Goal: Navigation & Orientation: Understand site structure

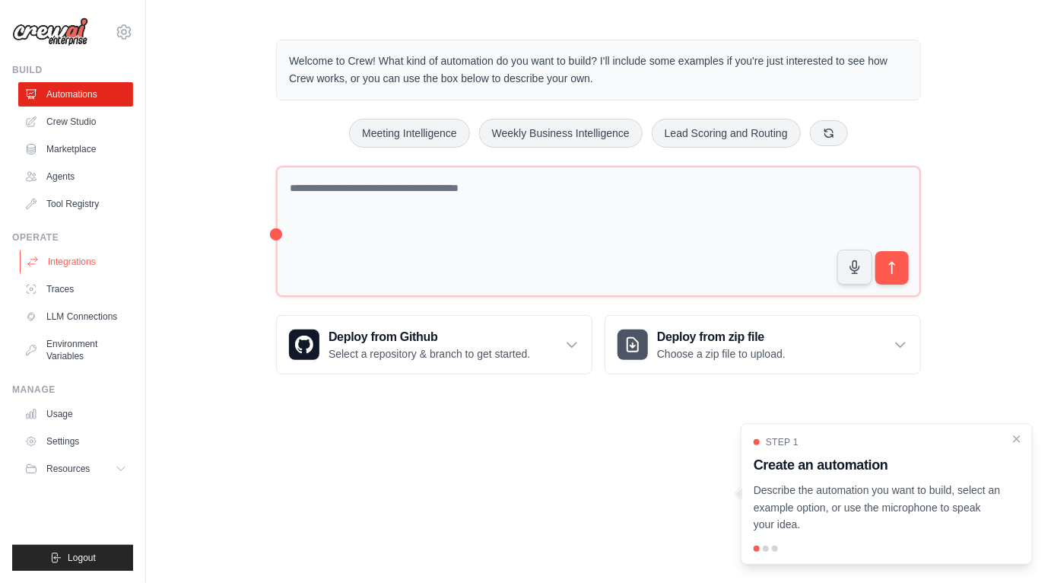
click at [69, 265] on link "Integrations" at bounding box center [77, 261] width 115 height 24
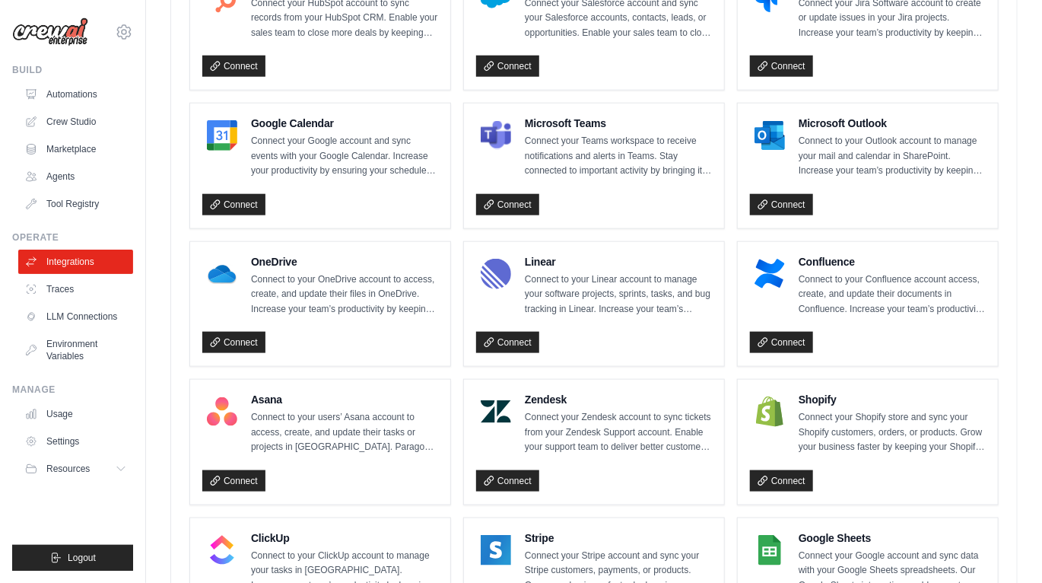
scroll to position [652, 0]
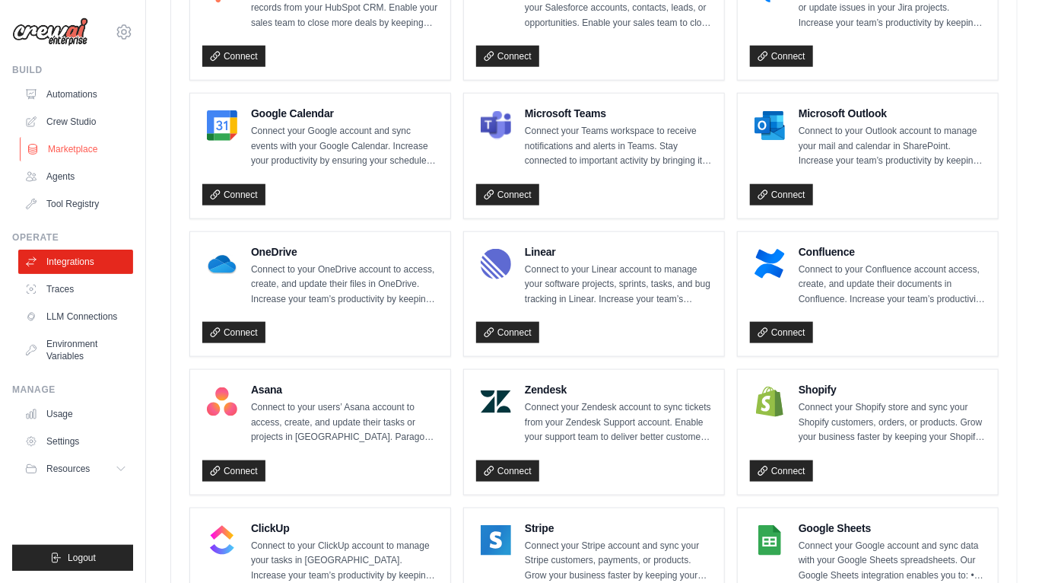
click at [103, 150] on link "Marketplace" at bounding box center [77, 149] width 115 height 24
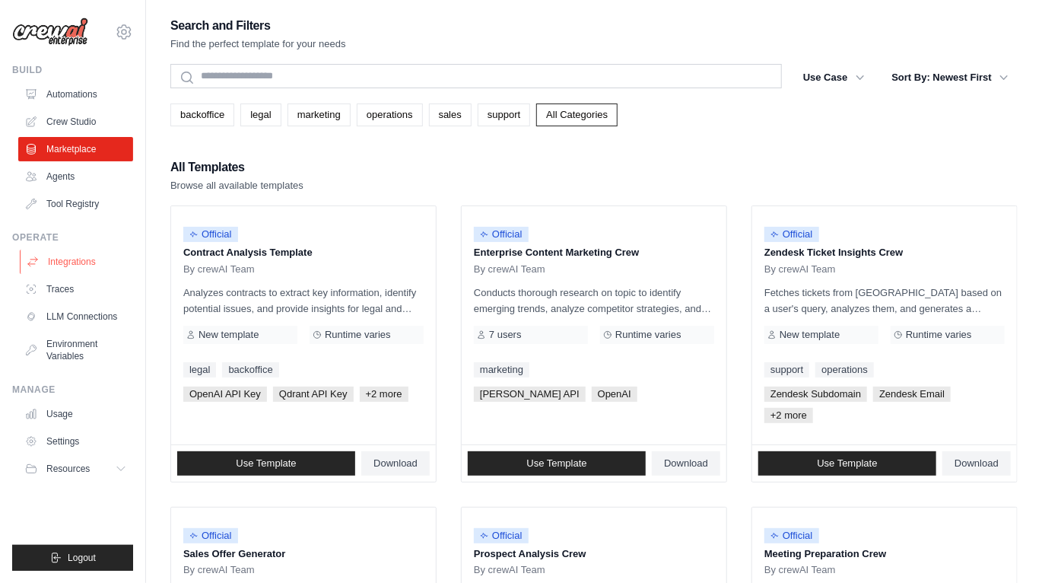
click at [78, 264] on link "Integrations" at bounding box center [77, 261] width 115 height 24
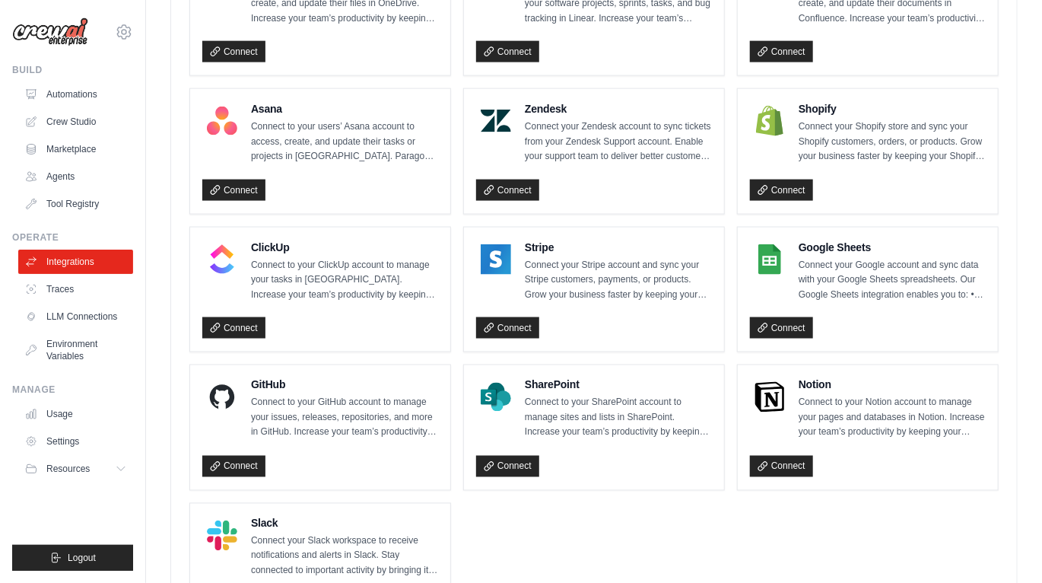
scroll to position [1028, 0]
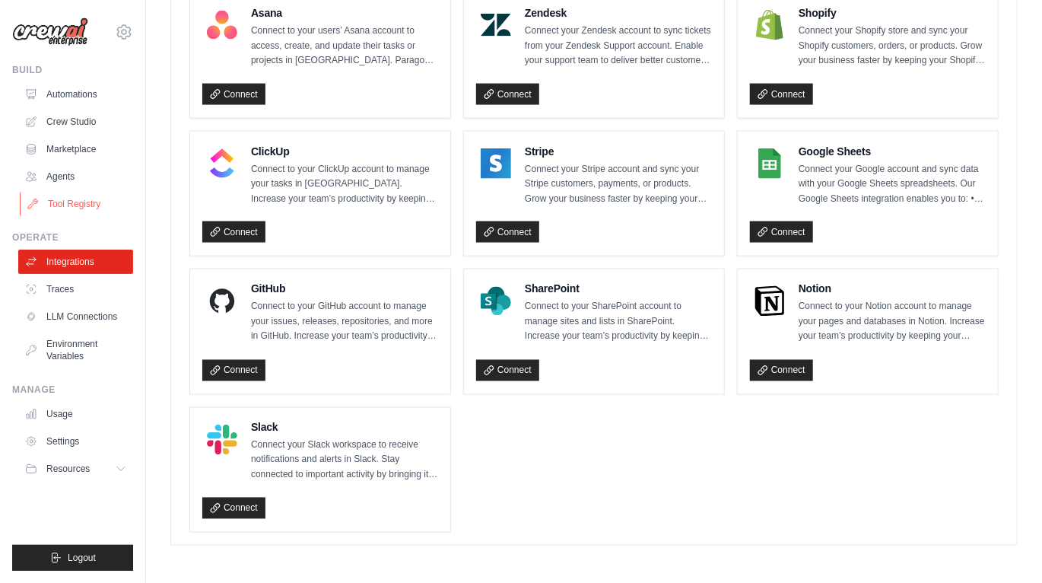
click at [84, 208] on link "Tool Registry" at bounding box center [77, 204] width 115 height 24
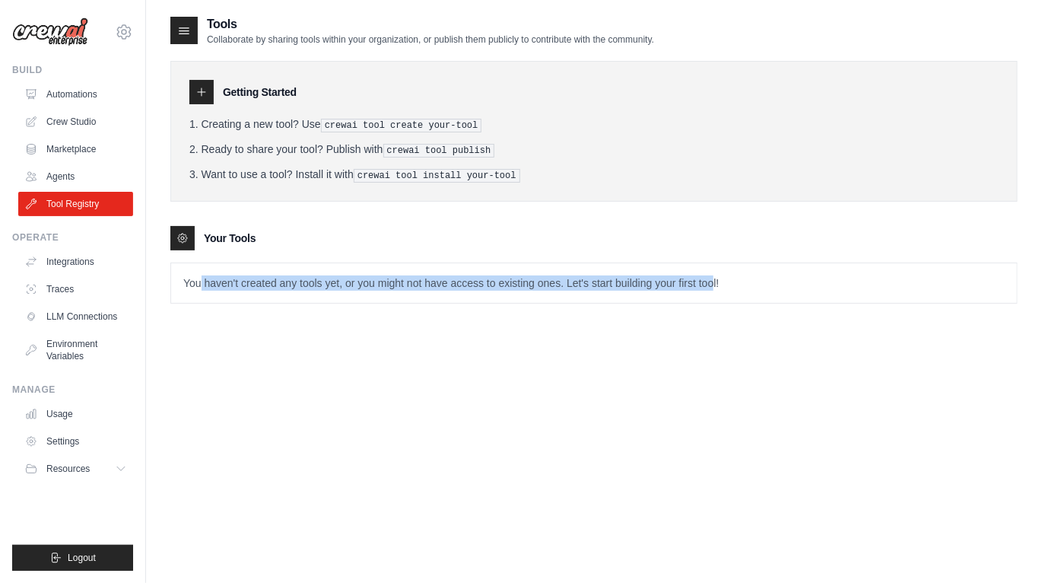
drag, startPoint x: 197, startPoint y: 283, endPoint x: 689, endPoint y: 279, distance: 492.1
click at [689, 279] on p "You haven't created any tools yet, or you might not have access to existing one…" at bounding box center [594, 283] width 846 height 40
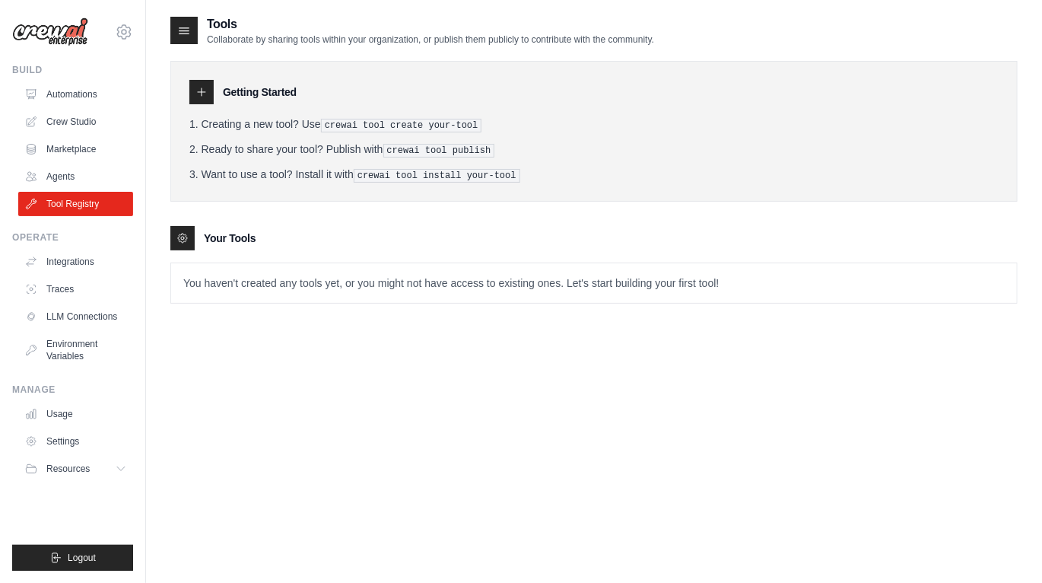
click at [475, 417] on div "Tools Collaborate by sharing tools within your organization, or publish them pu…" at bounding box center [593, 306] width 847 height 583
drag, startPoint x: 217, startPoint y: 284, endPoint x: 623, endPoint y: 268, distance: 406.4
click at [621, 265] on p "You haven't created any tools yet, or you might not have access to existing one…" at bounding box center [594, 283] width 846 height 40
click at [571, 291] on p "You haven't created any tools yet, or you might not have access to existing one…" at bounding box center [594, 283] width 846 height 40
drag, startPoint x: 366, startPoint y: 276, endPoint x: 788, endPoint y: 307, distance: 423.2
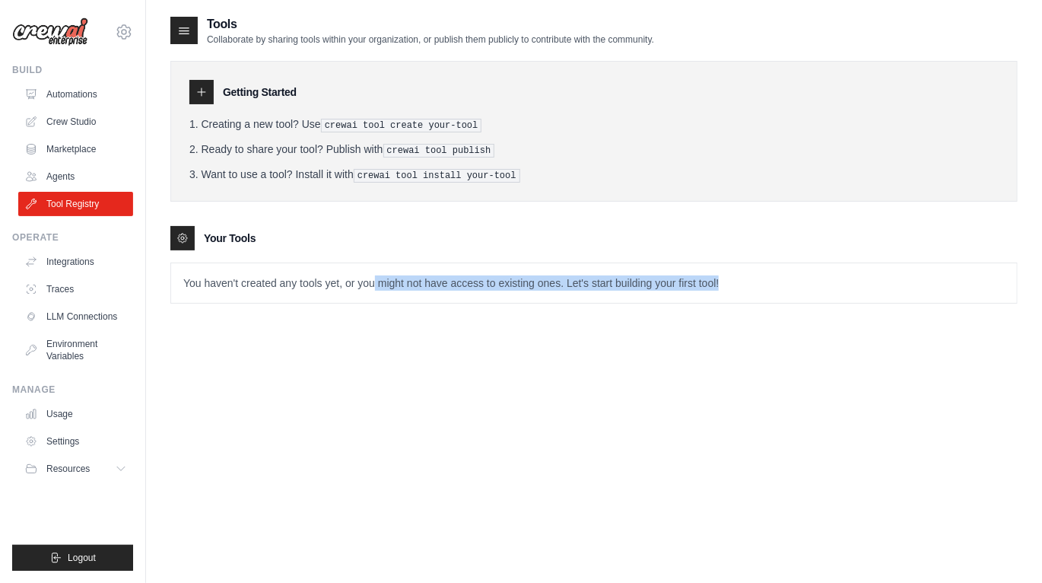
click at [781, 303] on div "Tools Collaborate by sharing tools within your organization, or publish them pu…" at bounding box center [593, 171] width 847 height 313
click at [659, 394] on div "Tools Collaborate by sharing tools within your organization, or publish them pu…" at bounding box center [593, 306] width 847 height 583
click at [178, 232] on icon at bounding box center [182, 238] width 12 height 12
click at [184, 241] on div at bounding box center [182, 238] width 24 height 24
click at [215, 240] on h3 "Your Tools" at bounding box center [230, 237] width 52 height 15
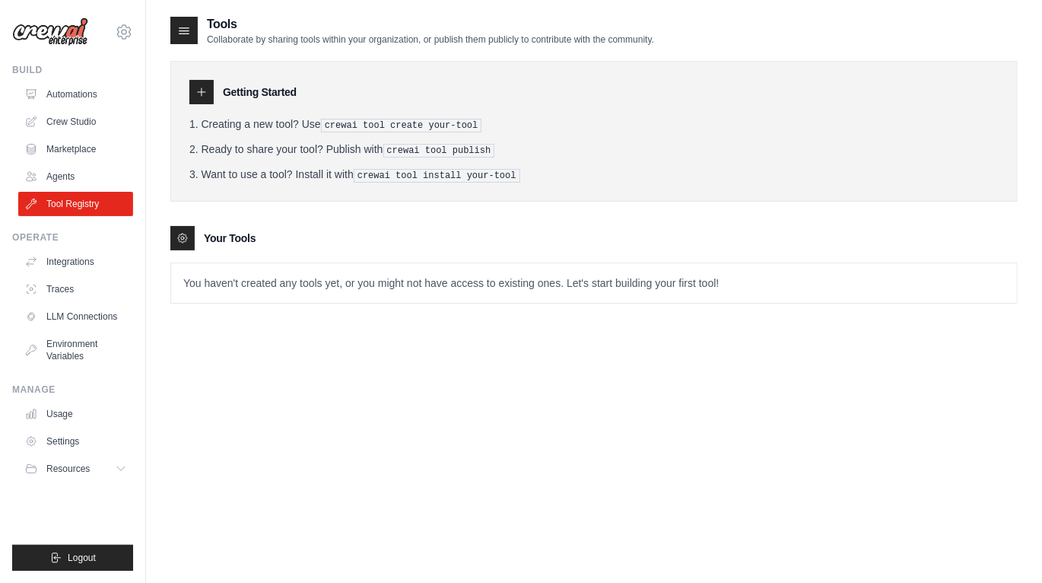
drag, startPoint x: 210, startPoint y: 126, endPoint x: 382, endPoint y: 152, distance: 173.8
click at [382, 152] on ol "Creating a new tool? Use crewai tool create your-tool Ready to share your tool?…" at bounding box center [593, 149] width 809 height 66
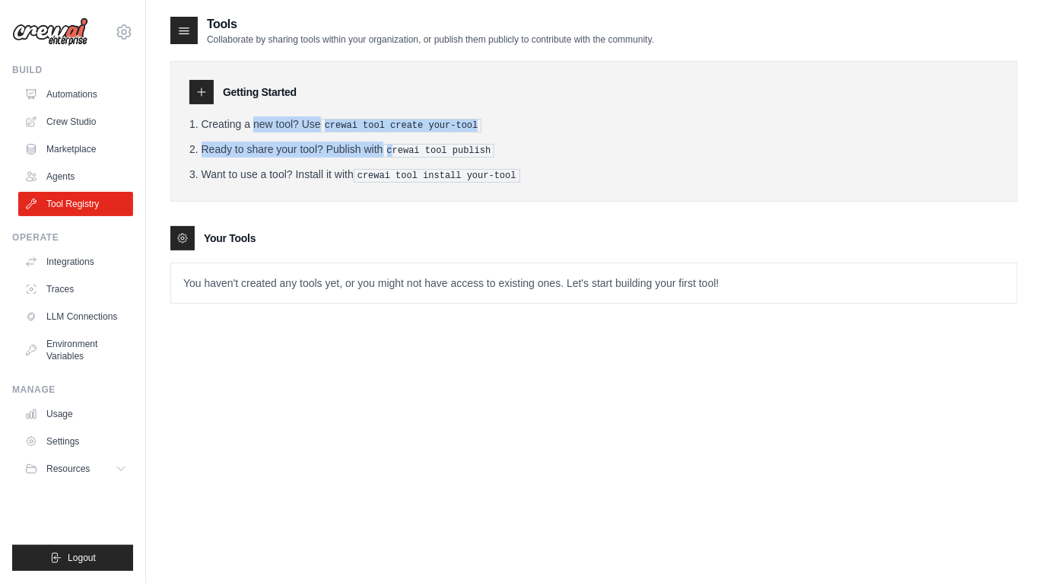
click at [326, 176] on li "Want to use a tool? Install it with crewai tool install your-tool" at bounding box center [593, 175] width 809 height 16
click at [113, 143] on link "Marketplace" at bounding box center [77, 149] width 115 height 24
